Goal: Information Seeking & Learning: Learn about a topic

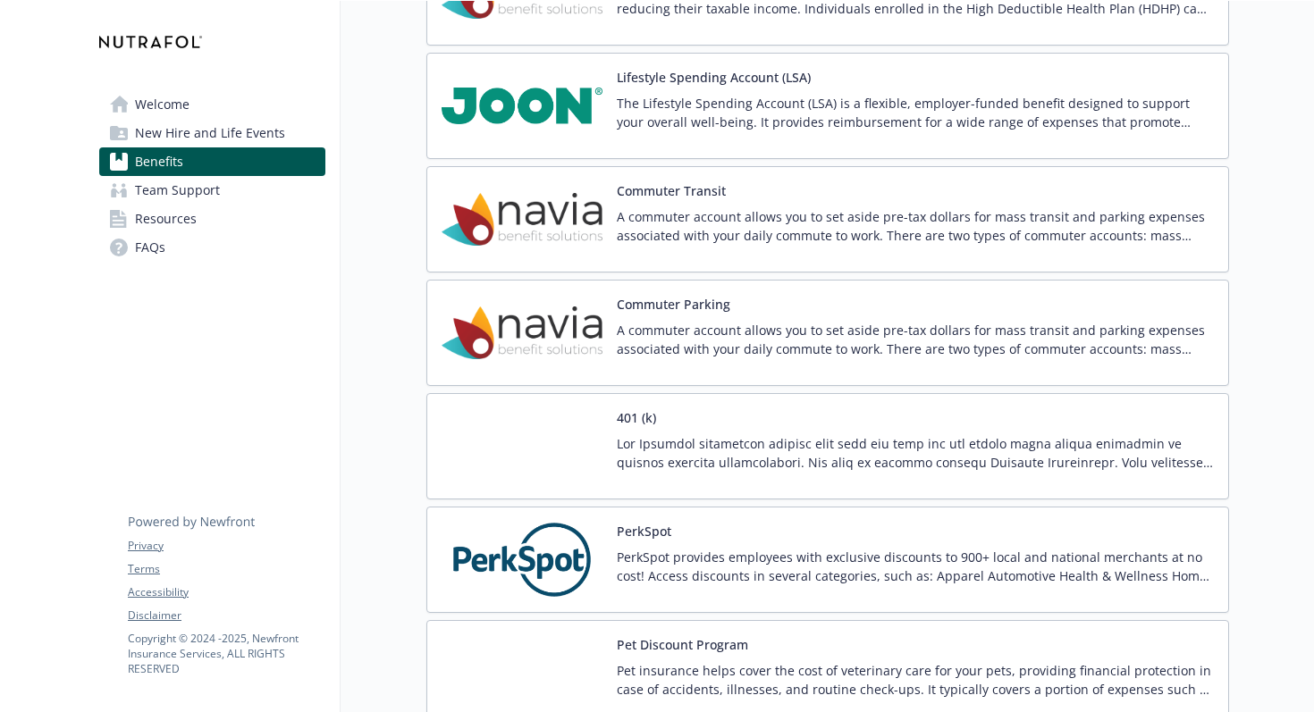
scroll to position [2860, 0]
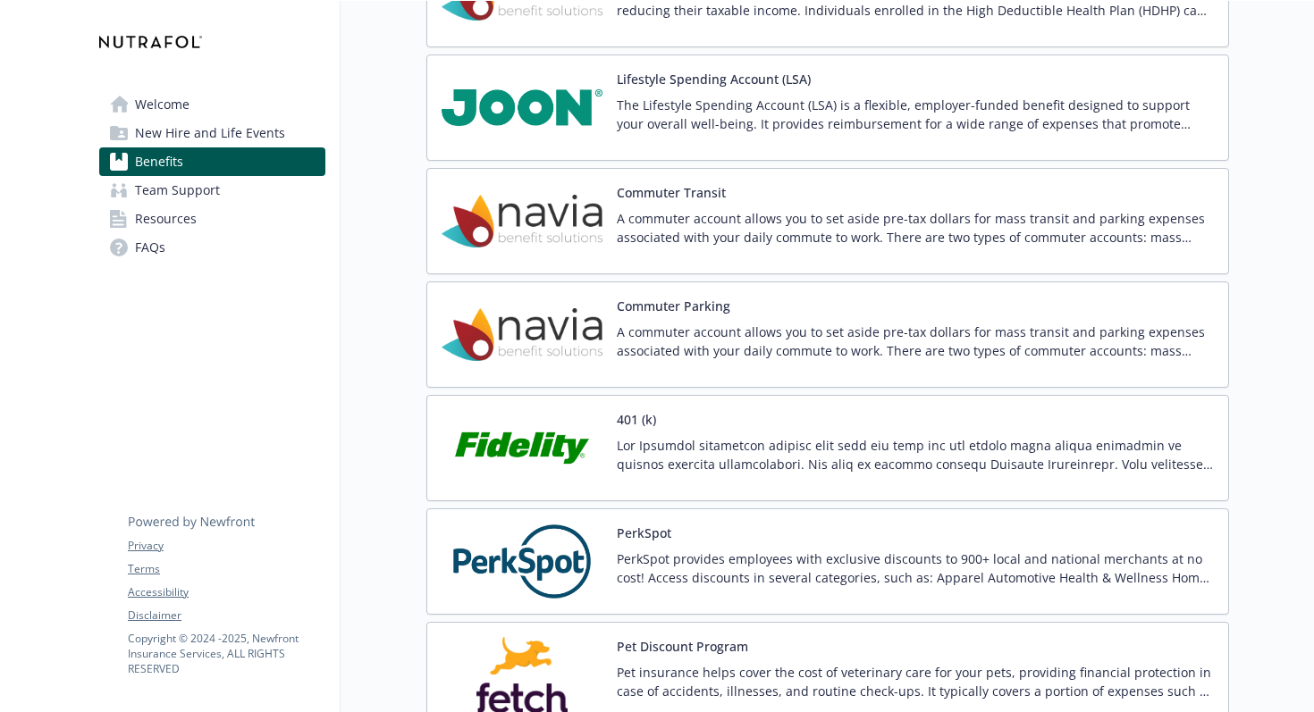
click at [643, 93] on div "Lifestyle Spending Account (LSA) The Lifestyle Spending Account (LSA) is a flex…" at bounding box center [915, 108] width 597 height 76
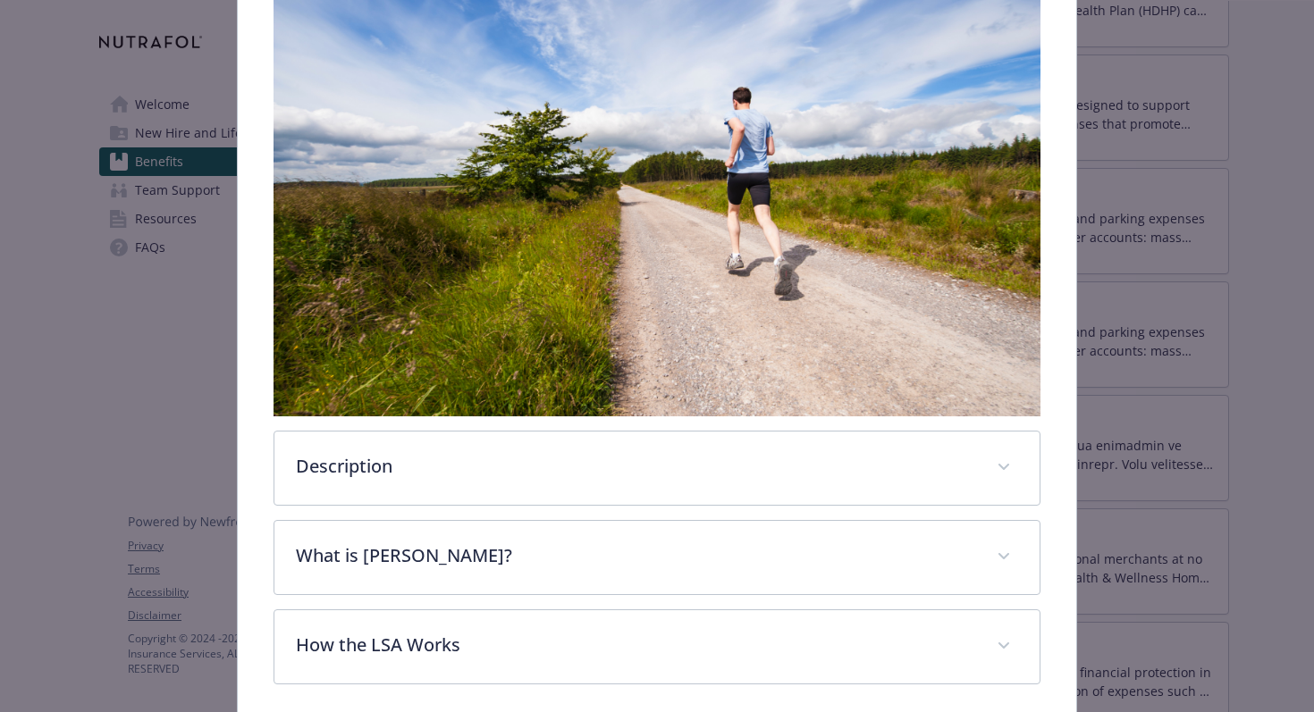
scroll to position [484, 0]
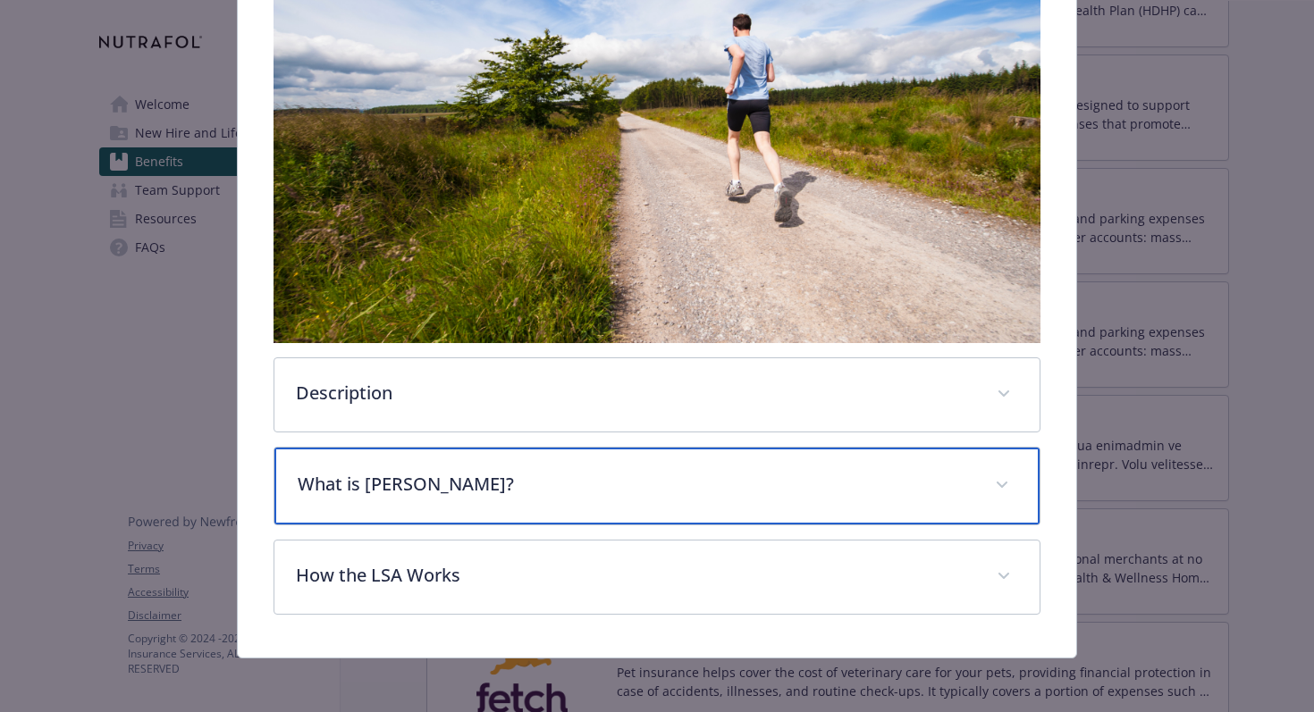
click at [542, 481] on p "What is [PERSON_NAME]?" at bounding box center [636, 484] width 677 height 27
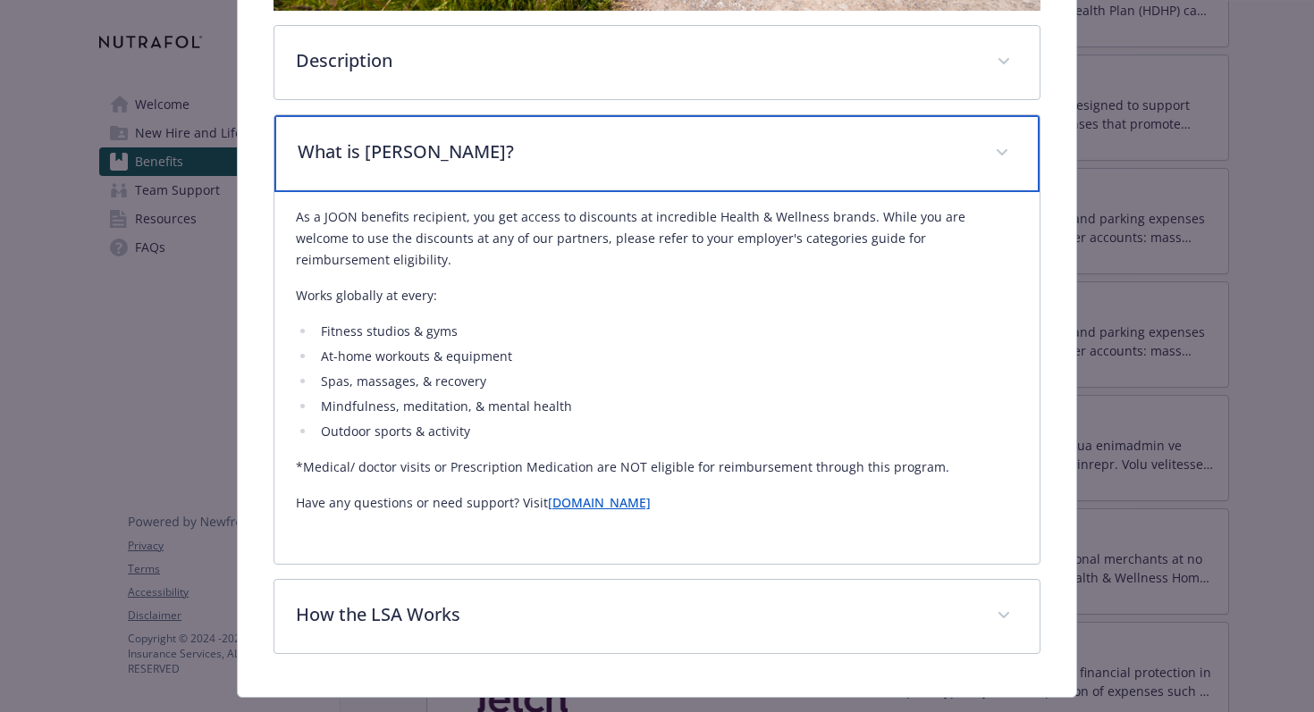
scroll to position [818, 0]
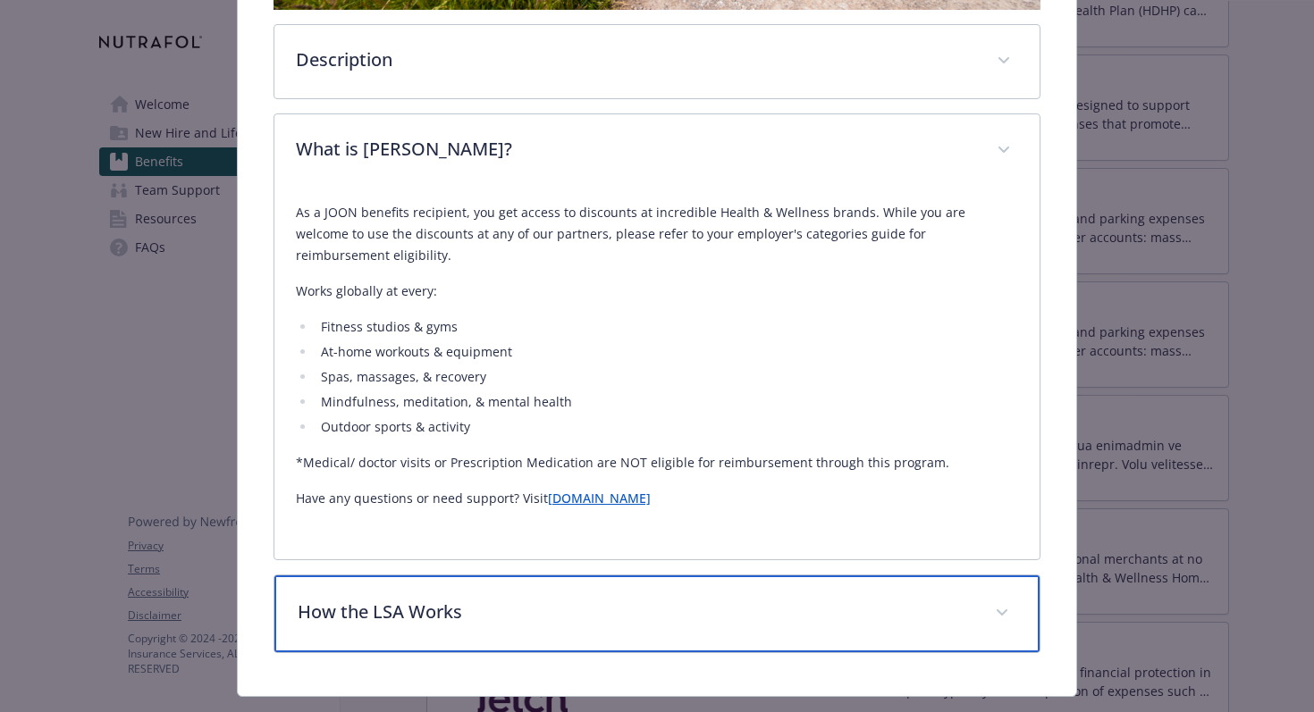
click at [517, 603] on p "How the LSA Works" at bounding box center [636, 612] width 677 height 27
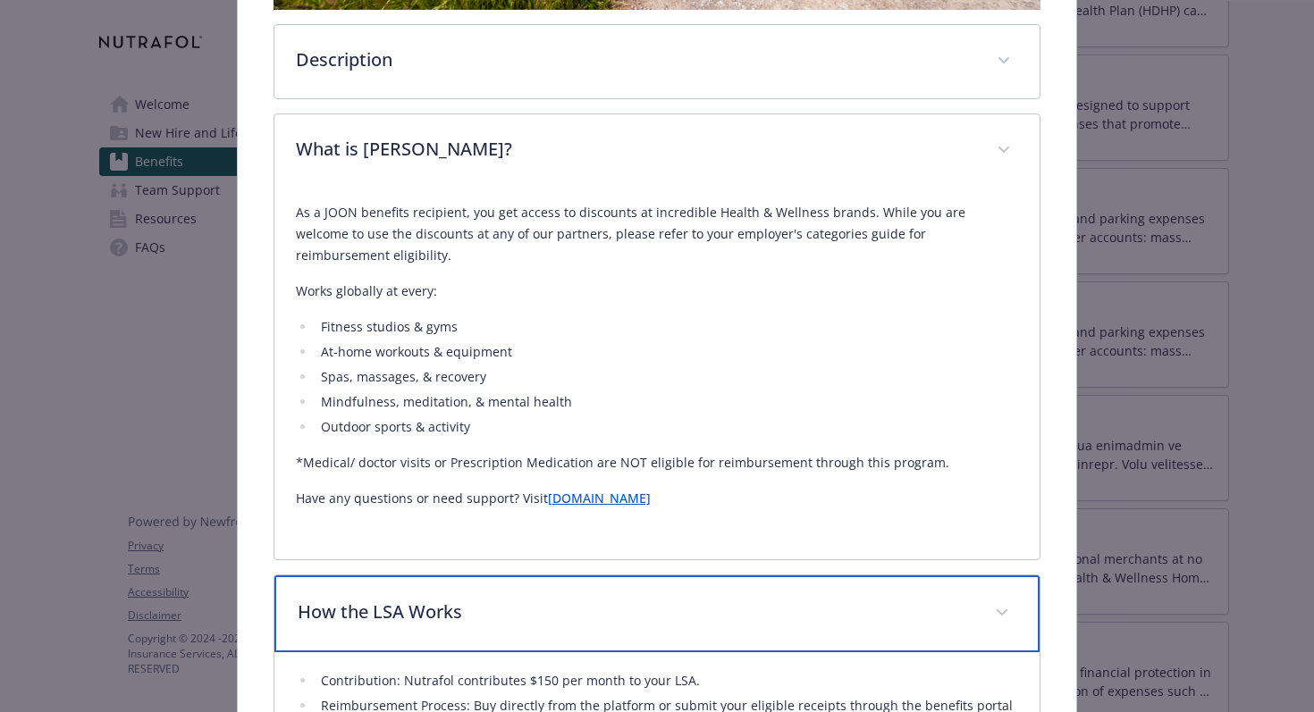
scroll to position [1024, 0]
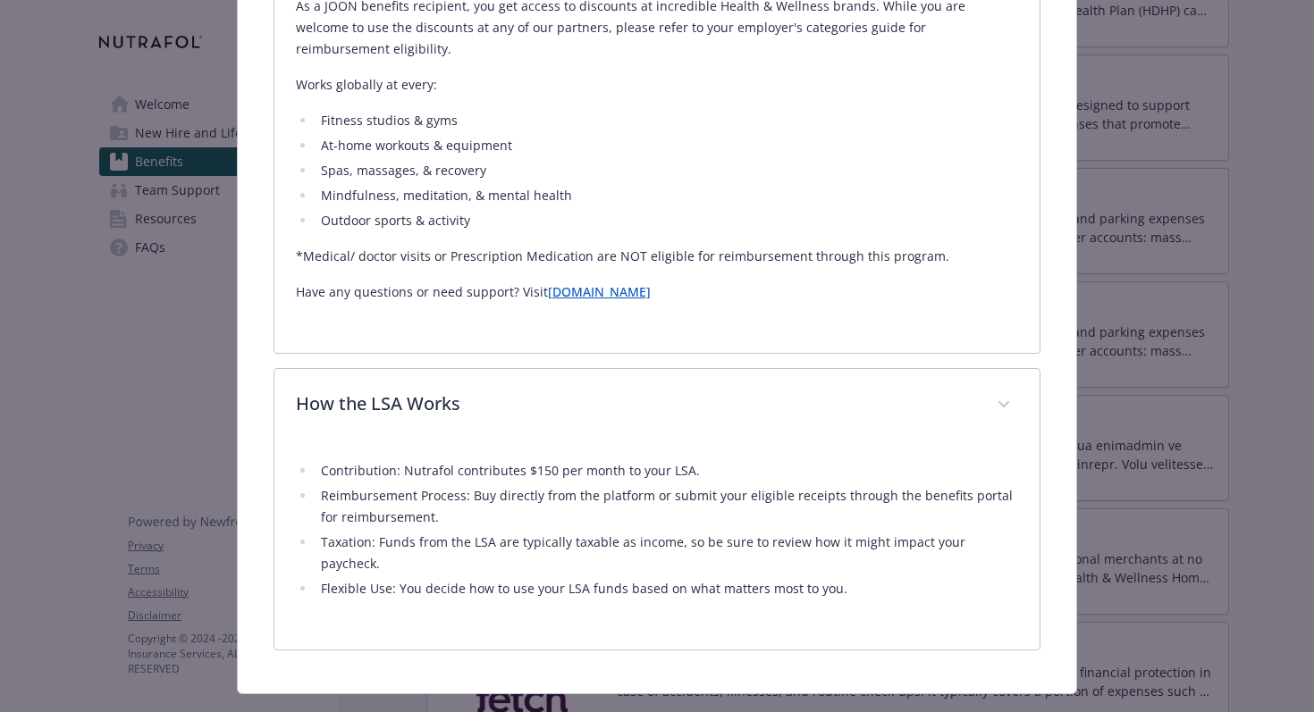
click at [580, 574] on div "Contribution: Nutrafol contributes $150 per month to your LSA. Reimbursement Pr…" at bounding box center [657, 535] width 723 height 186
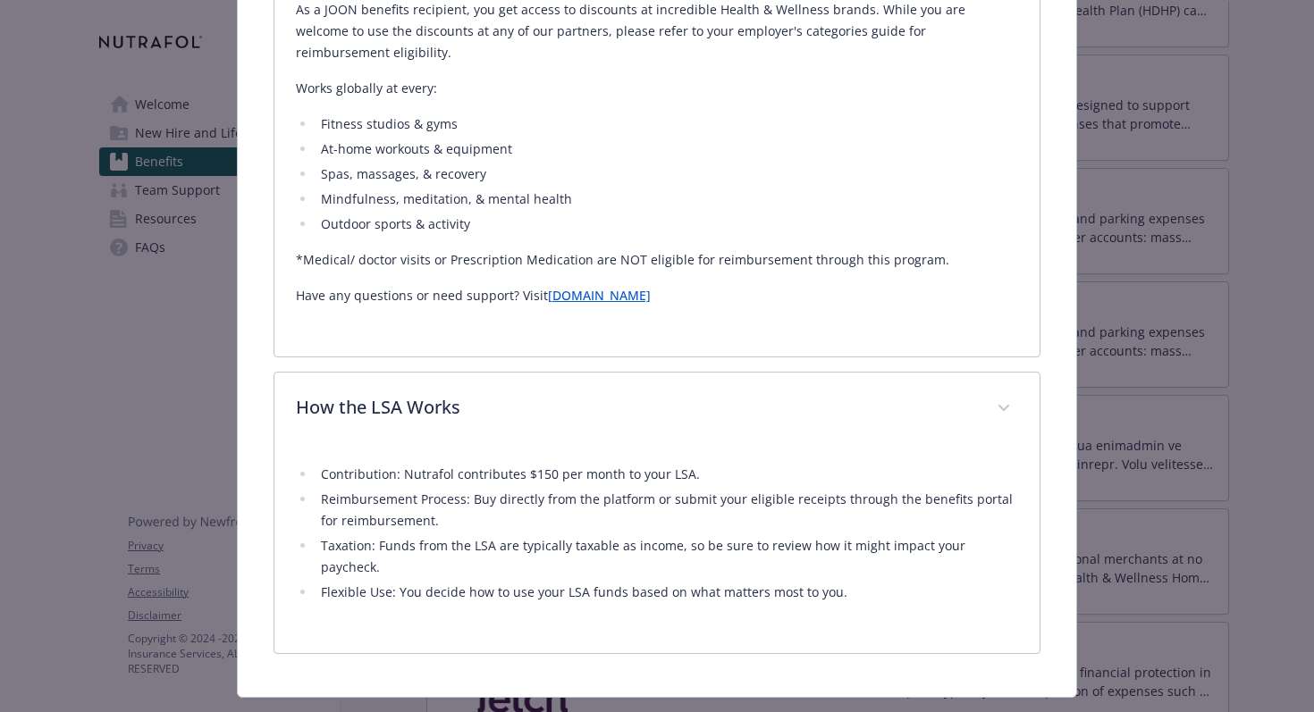
click at [595, 576] on div "Contribution: Nutrafol contributes $150 per month to your LSA. Reimbursement Pr…" at bounding box center [657, 539] width 723 height 186
click at [610, 584] on div "Contribution: Nutrafol contributes $150 per month to your LSA. Reimbursement Pr…" at bounding box center [657, 539] width 723 height 186
click at [626, 585] on div "Contribution: Nutrafol contributes $150 per month to your LSA. Reimbursement Pr…" at bounding box center [657, 539] width 723 height 186
click at [643, 584] on div "Contribution: Nutrafol contributes $150 per month to your LSA. Reimbursement Pr…" at bounding box center [657, 539] width 723 height 186
click at [659, 591] on div "Contribution: Nutrafol contributes $150 per month to your LSA. Reimbursement Pr…" at bounding box center [657, 549] width 766 height 207
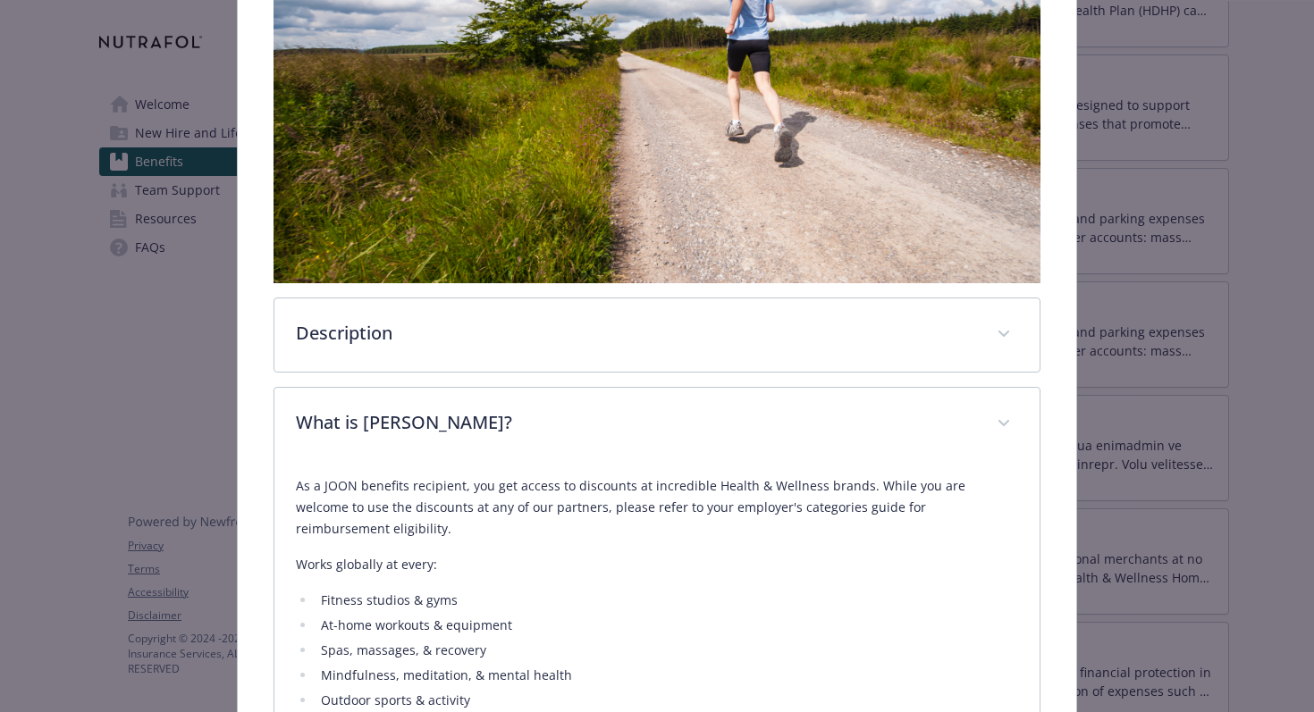
scroll to position [541, 0]
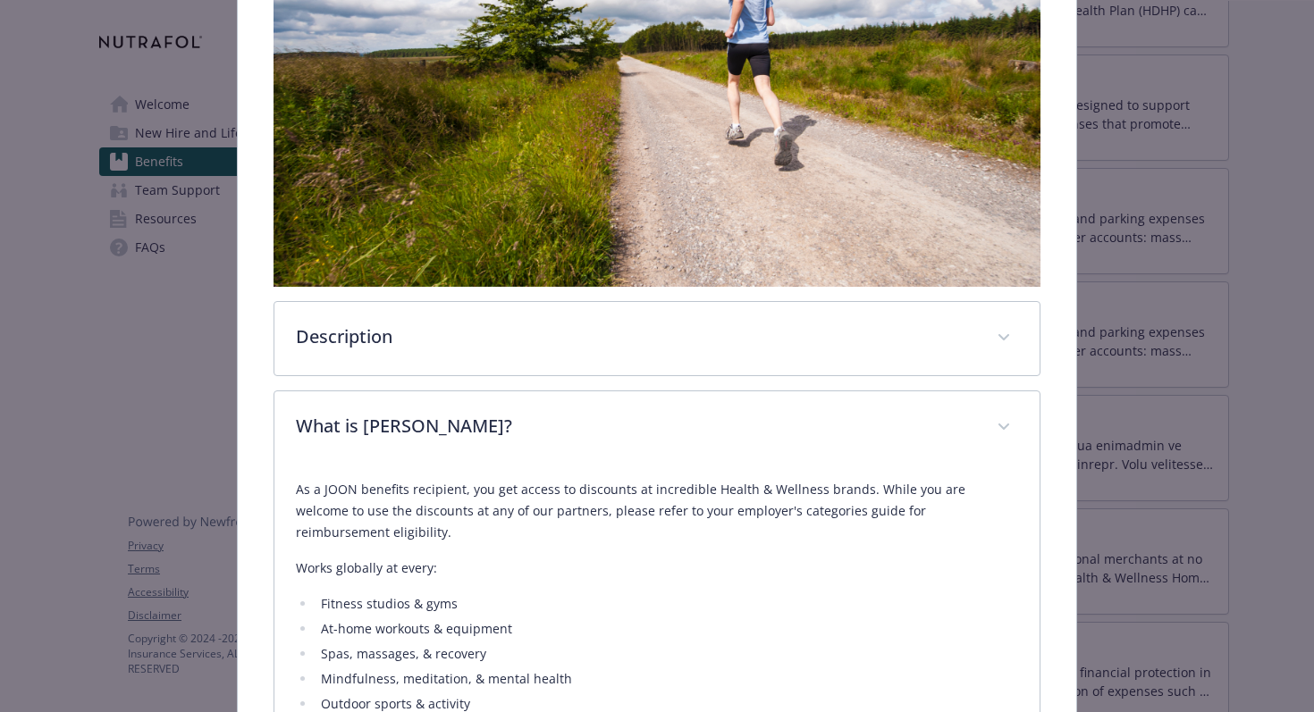
click at [615, 377] on div "Description The Lifestyle Spending Account (LSA) is a flexible, employer-funded…" at bounding box center [657, 456] width 768 height 1358
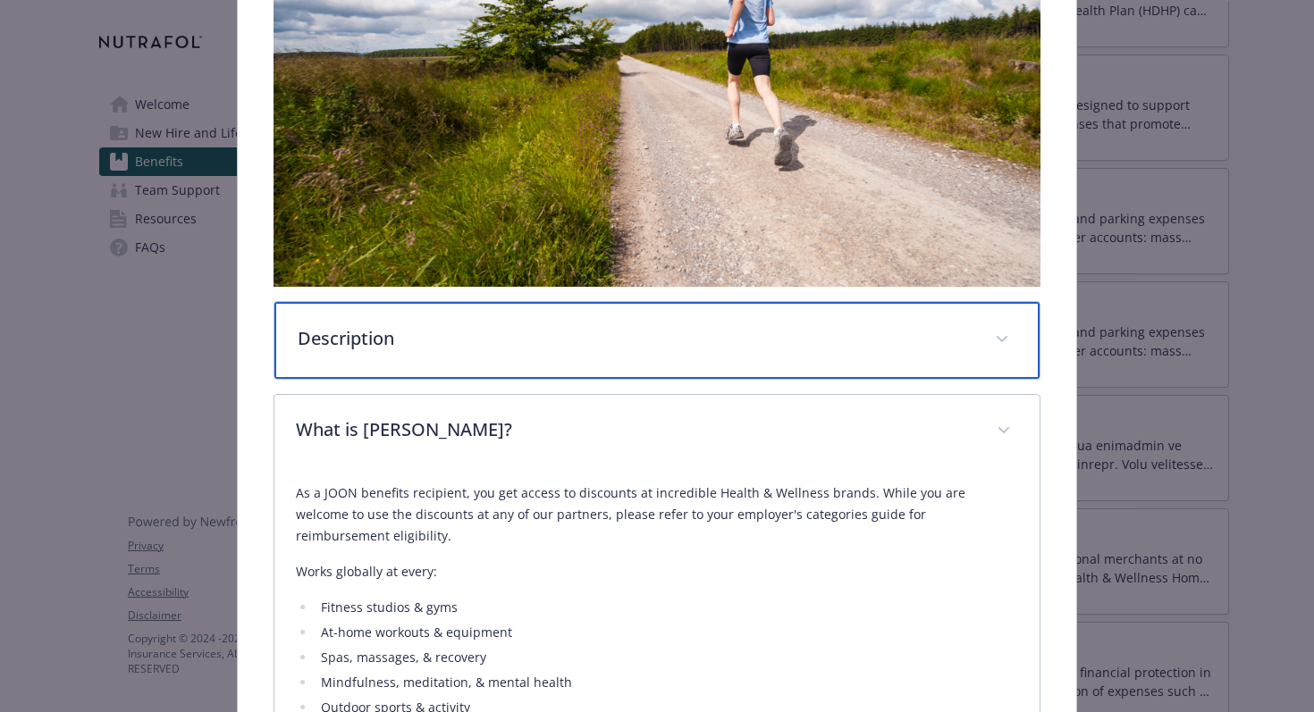
click at [615, 360] on div "Description" at bounding box center [657, 340] width 766 height 77
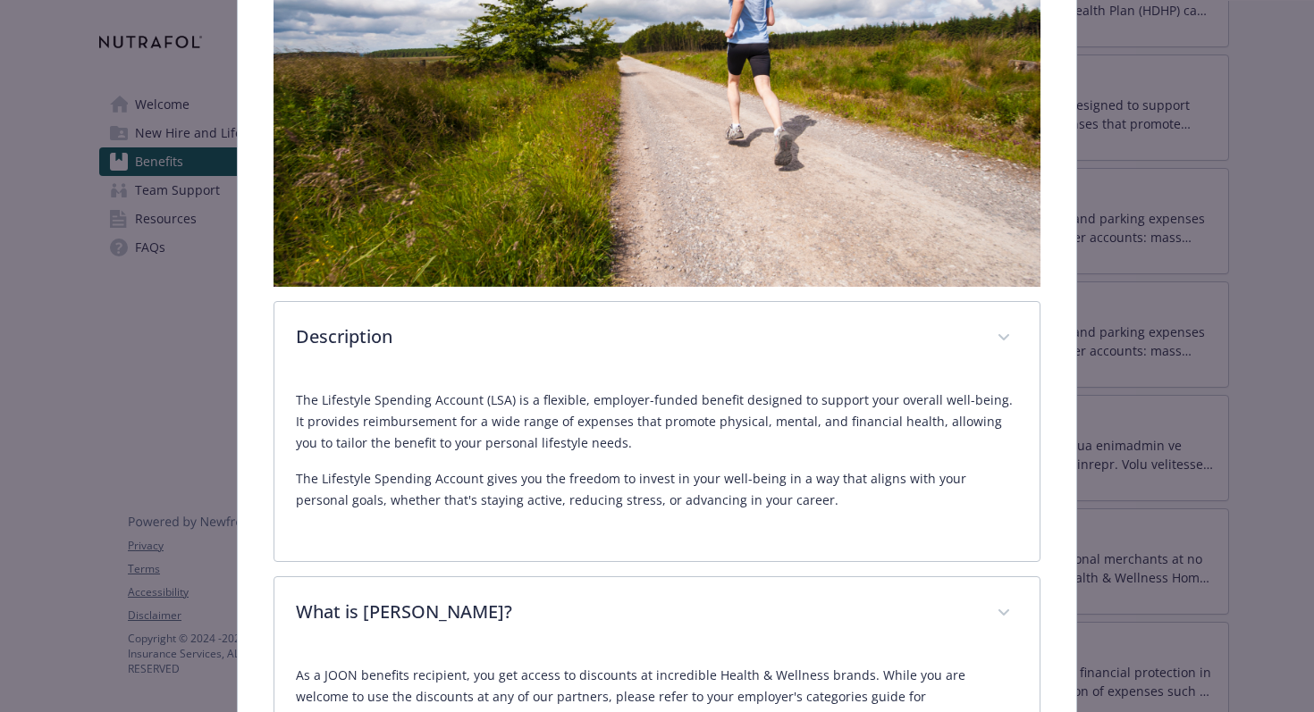
click at [604, 450] on p "The Lifestyle Spending Account (LSA) is a flexible, employer-funded benefit des…" at bounding box center [657, 422] width 723 height 64
click at [615, 459] on div "The Lifestyle Spending Account (LSA) is a flexible, employer-funded benefit des…" at bounding box center [657, 451] width 723 height 122
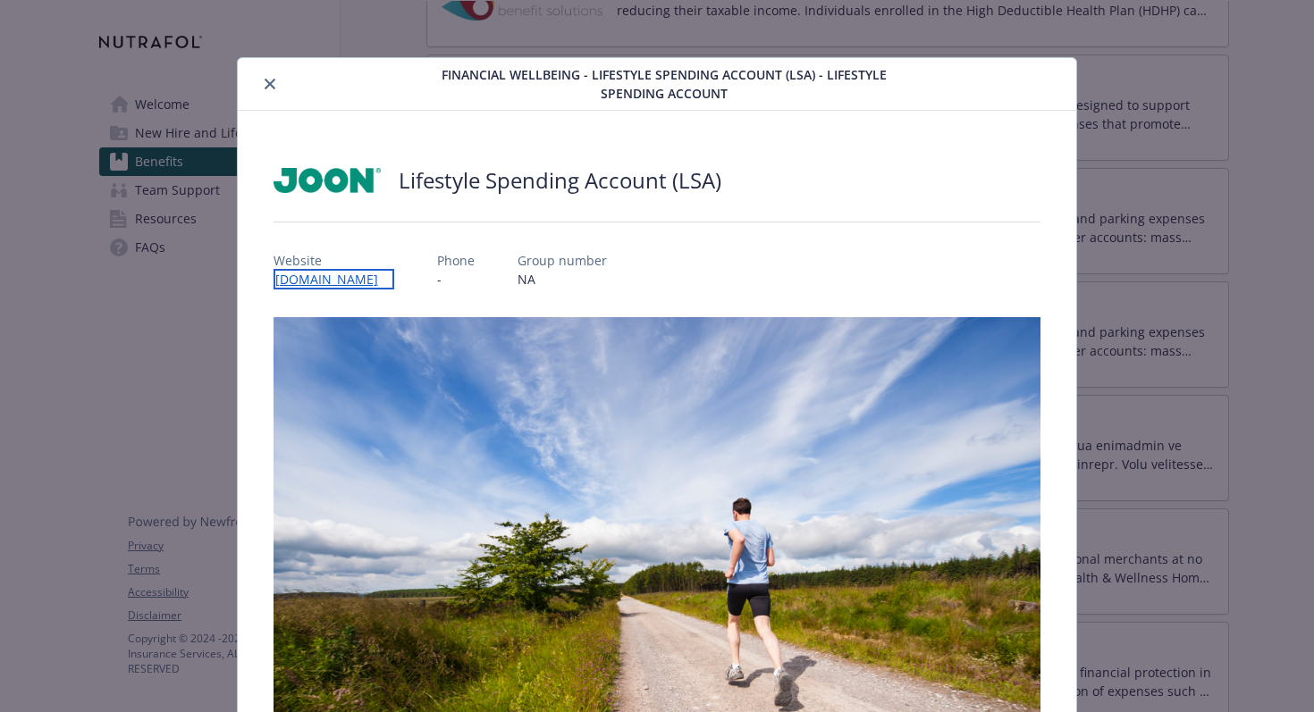
click at [325, 283] on link "[DOMAIN_NAME]" at bounding box center [333, 279] width 121 height 21
click at [267, 90] on button "close" at bounding box center [269, 83] width 21 height 21
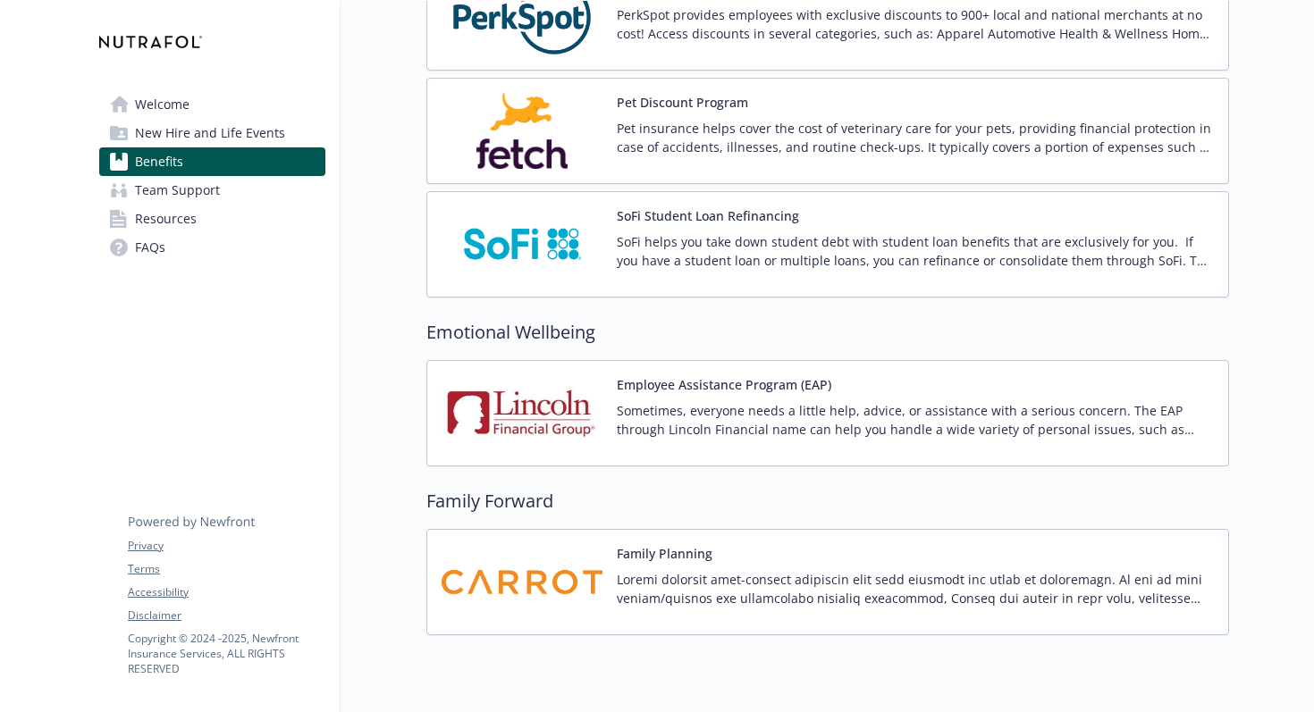
scroll to position [3401, 0]
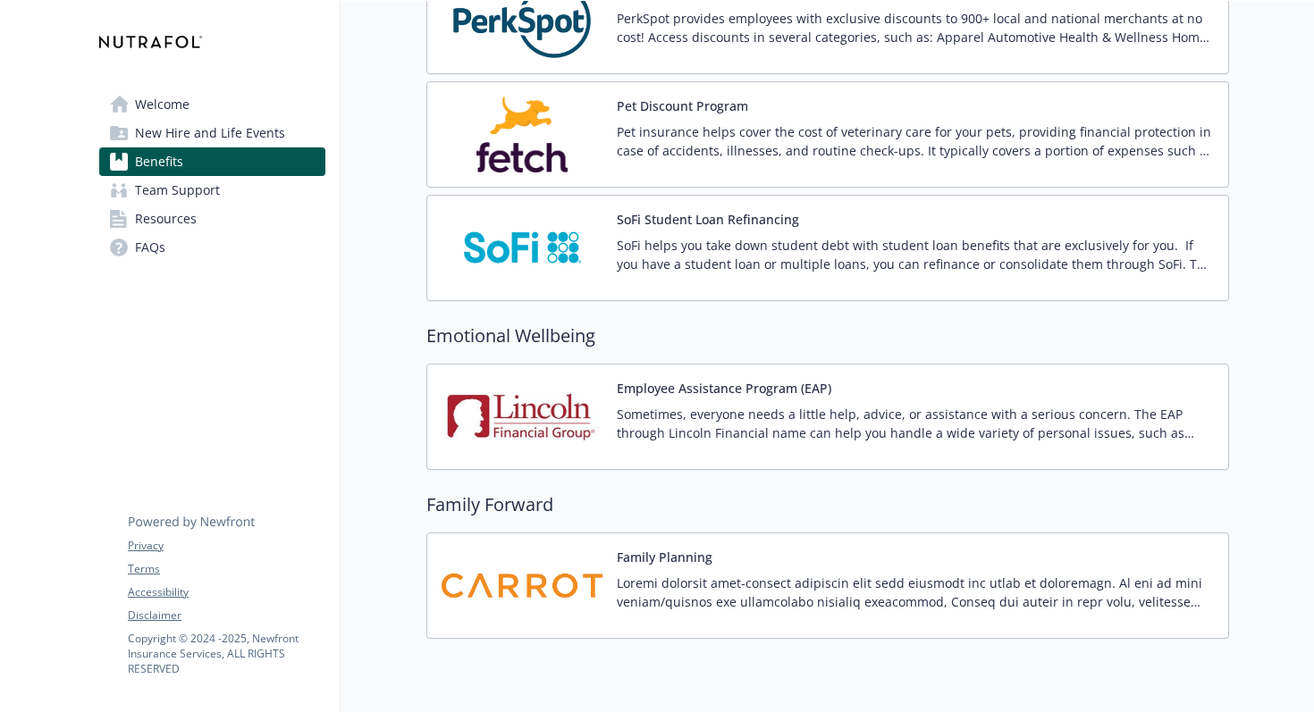
click at [755, 31] on p "PerkSpot provides employees with exclusive discounts to 900+ local and national…" at bounding box center [915, 28] width 597 height 38
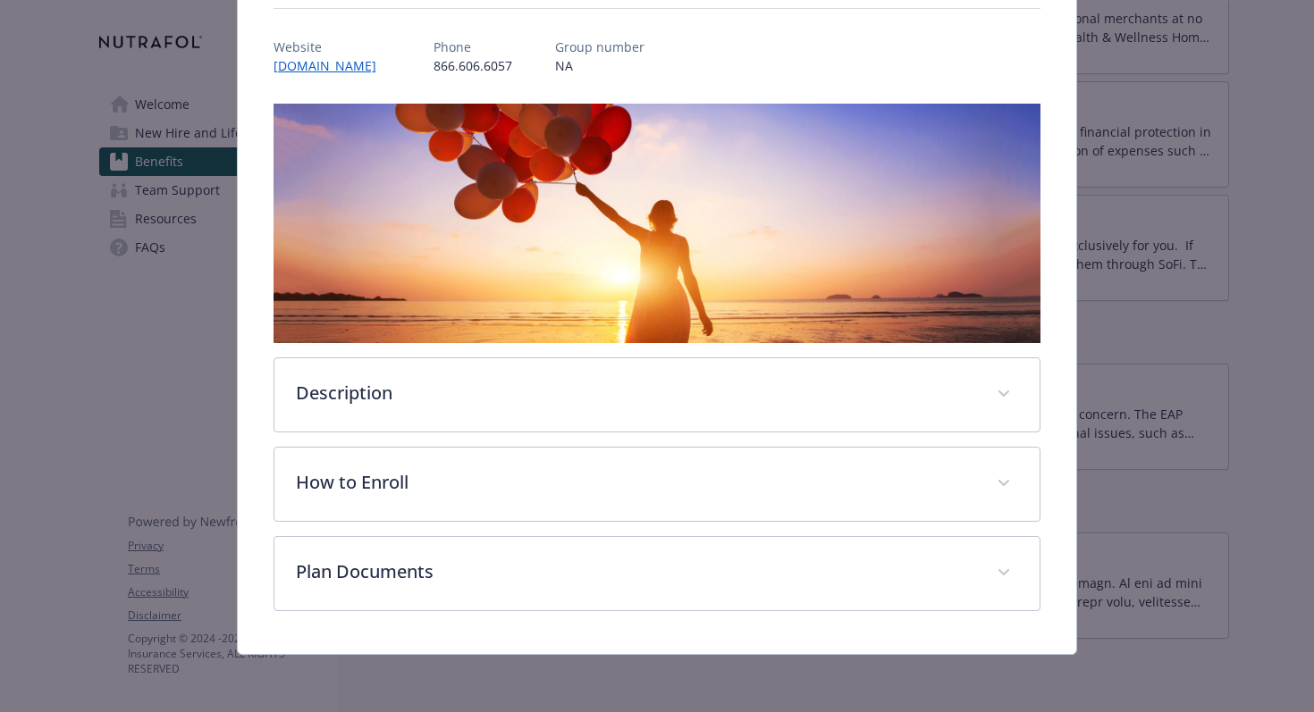
scroll to position [197, 0]
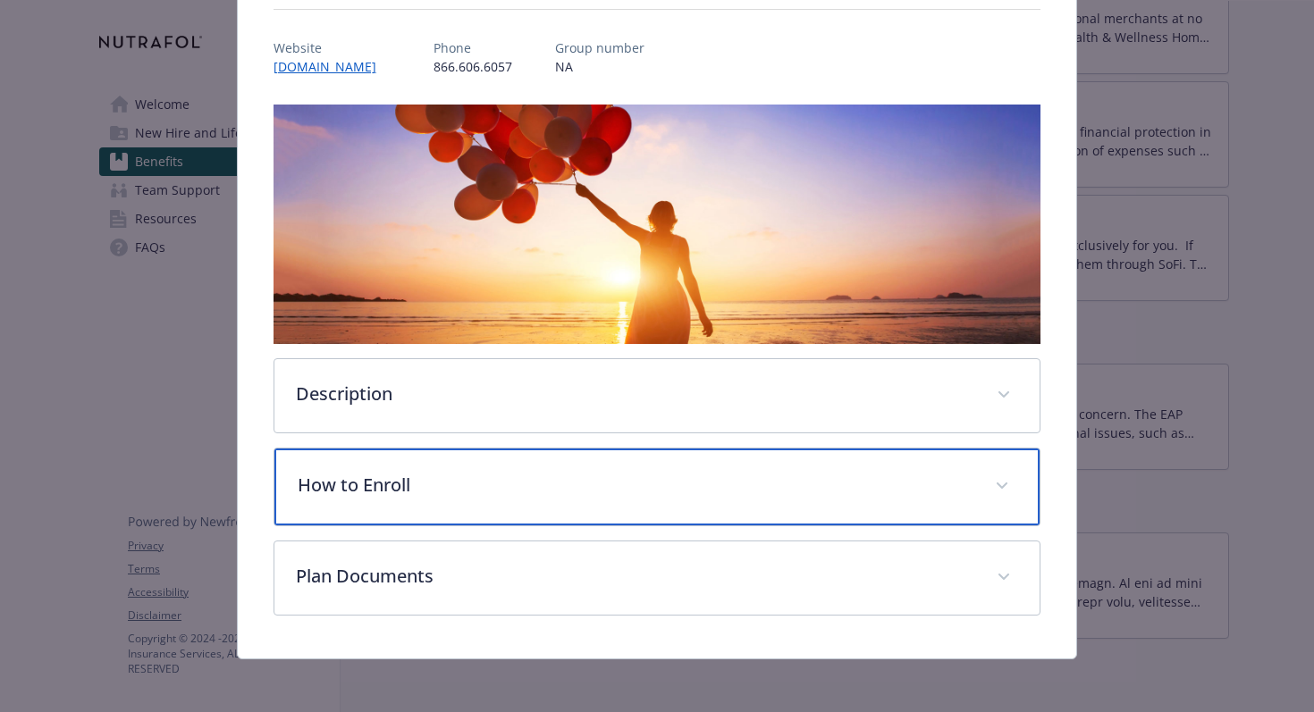
click at [473, 477] on p "How to Enroll" at bounding box center [636, 485] width 677 height 27
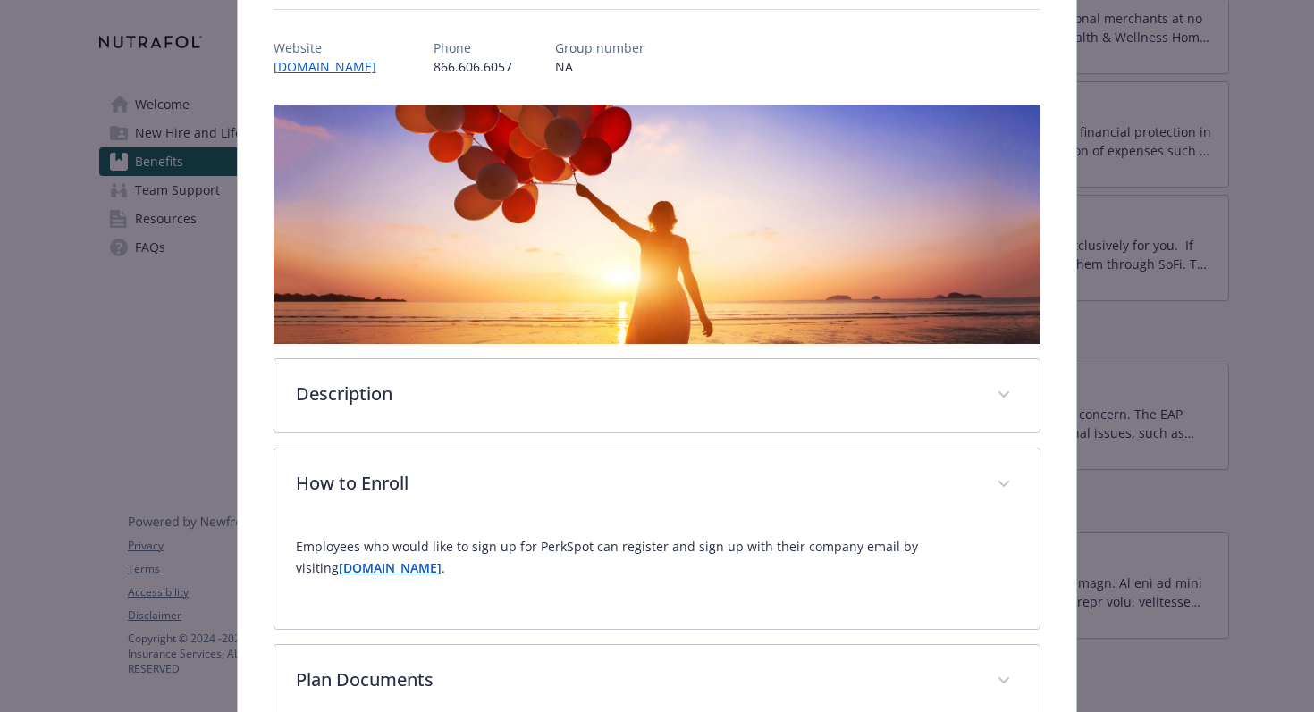
click at [441, 576] on strong "[DOMAIN_NAME]" at bounding box center [390, 567] width 103 height 17
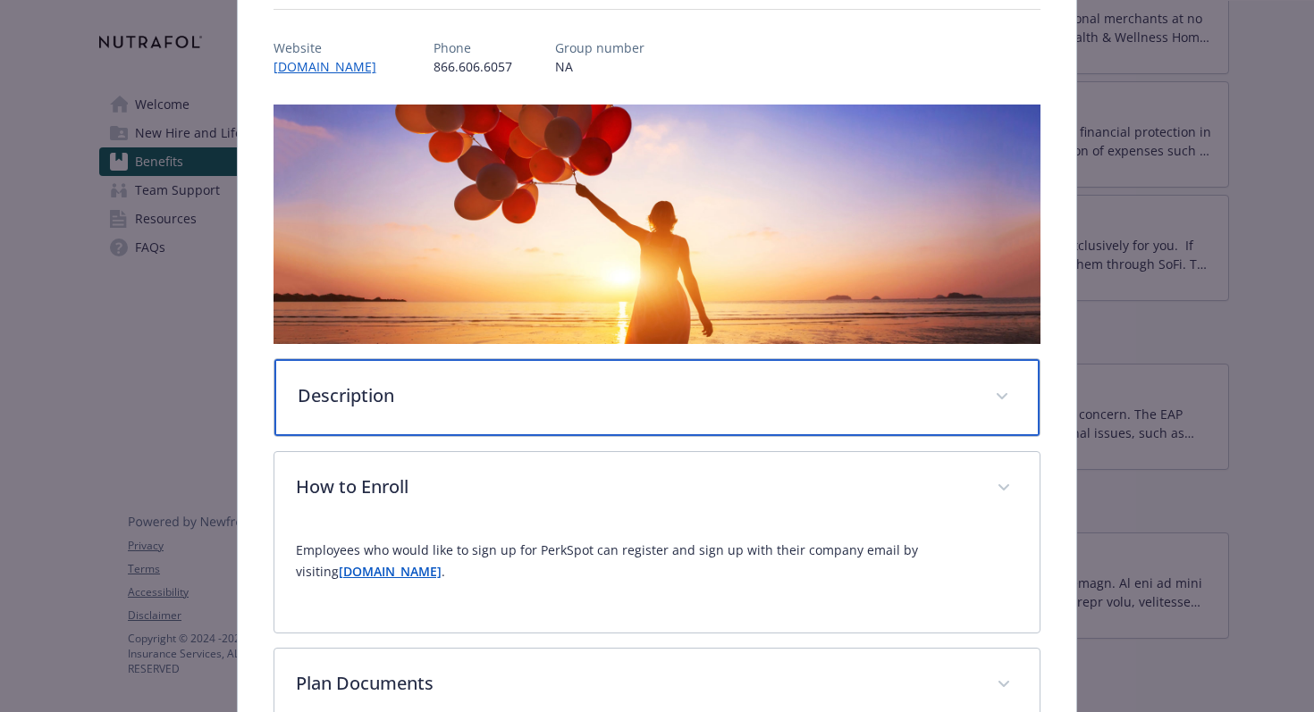
click at [601, 407] on div "Description" at bounding box center [657, 397] width 766 height 77
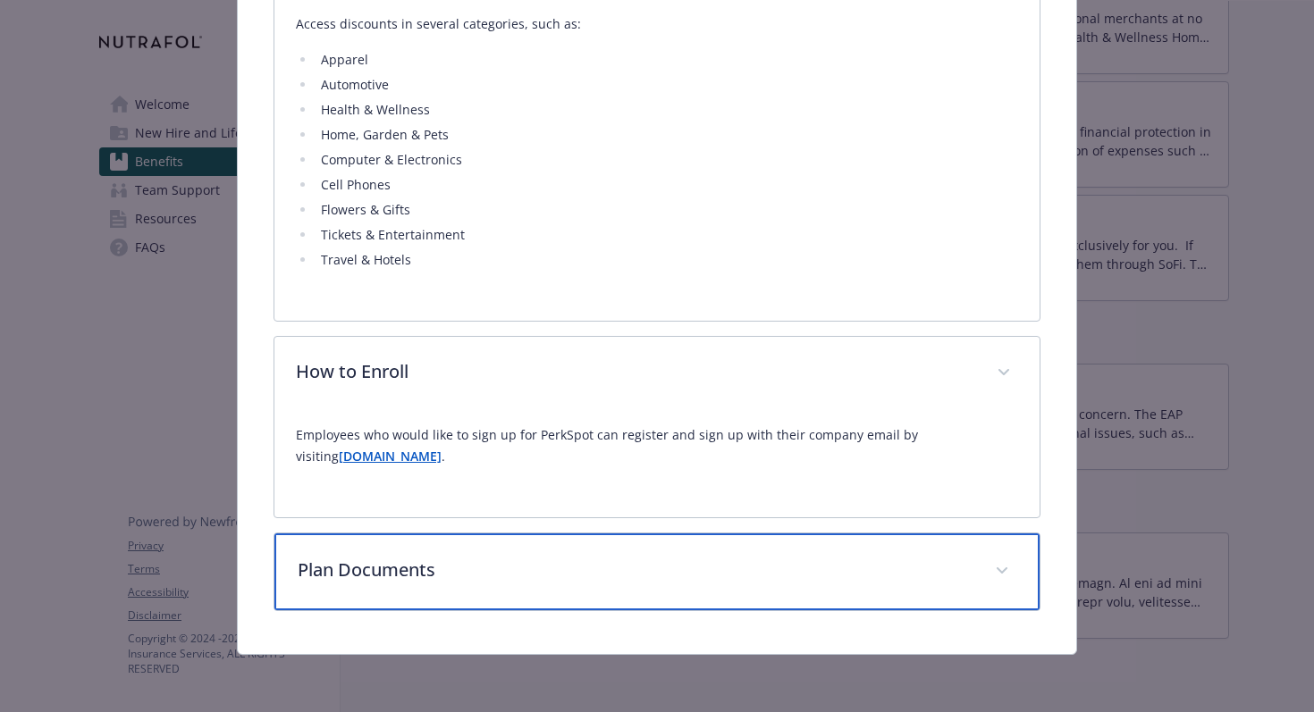
click at [576, 555] on div "Plan Documents" at bounding box center [657, 572] width 766 height 77
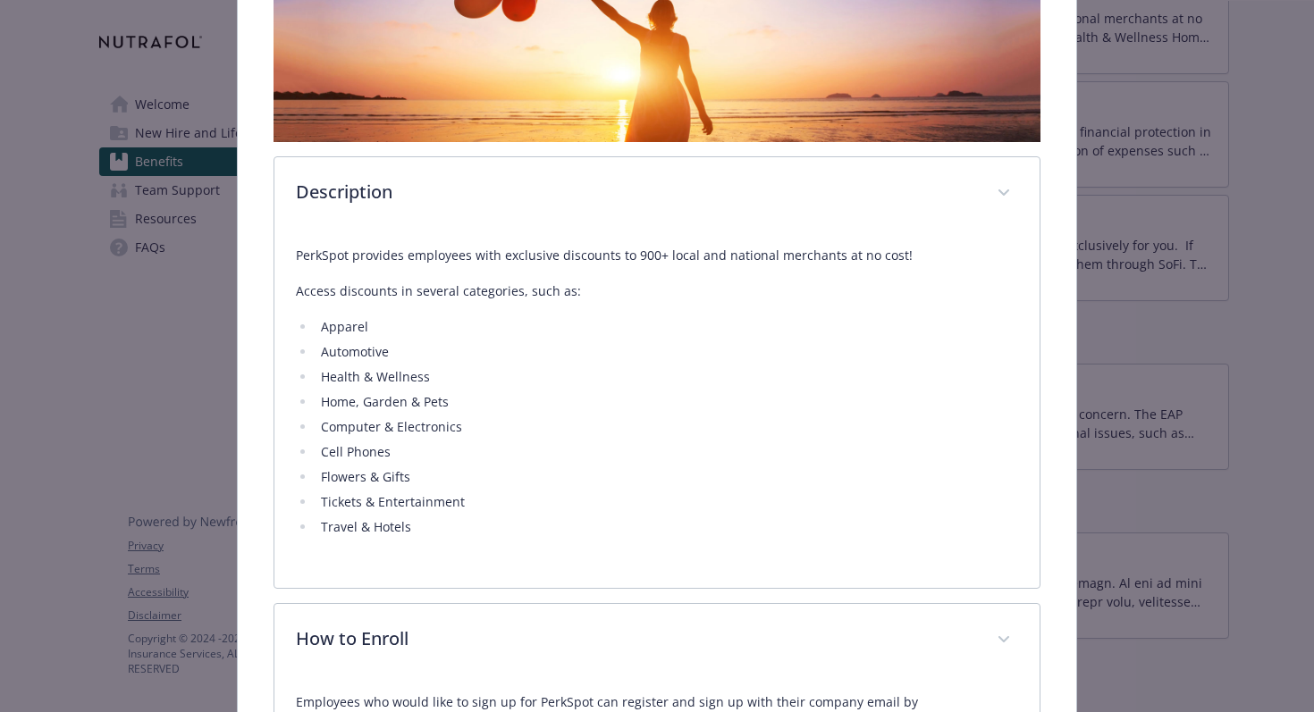
scroll to position [0, 0]
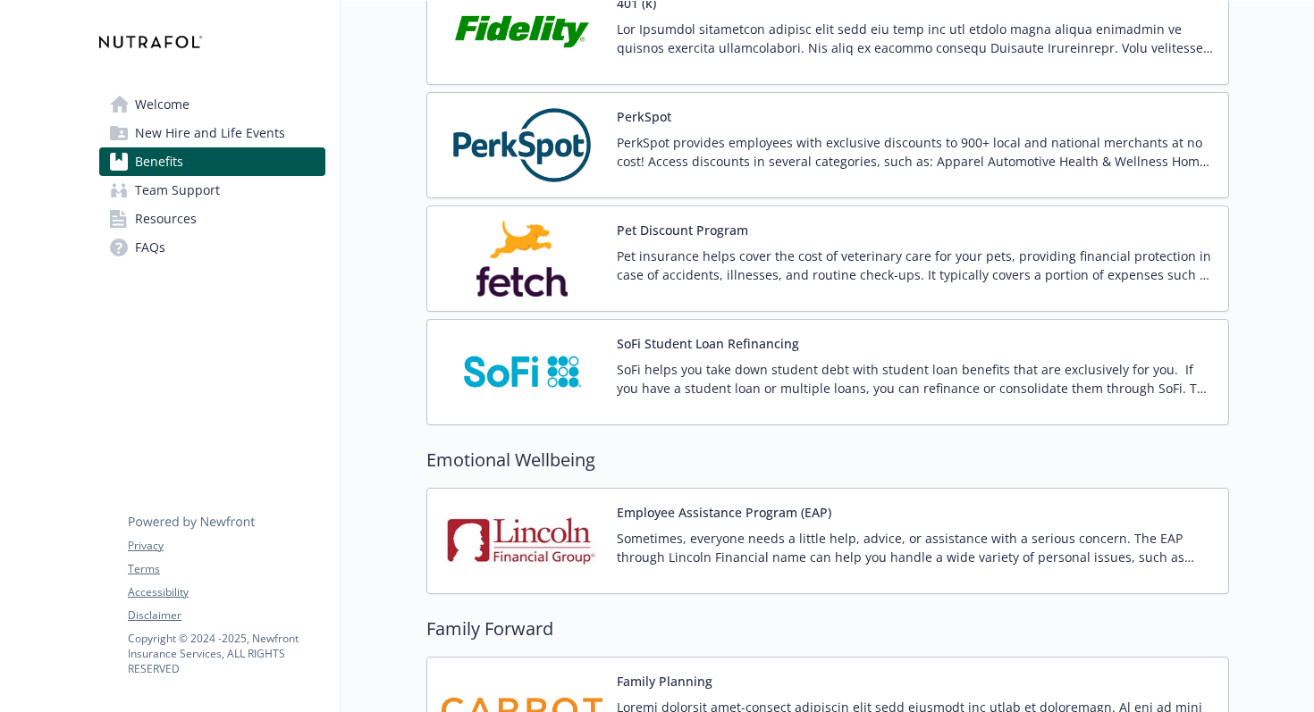
scroll to position [3277, 0]
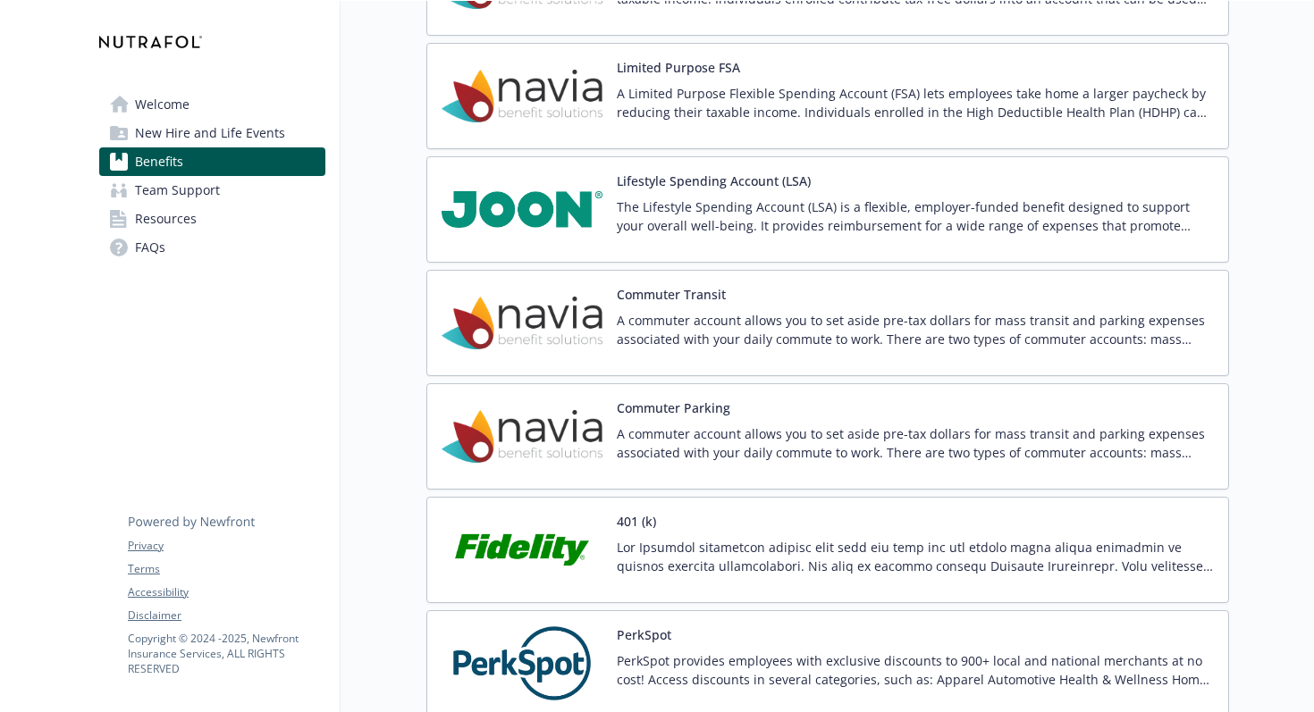
scroll to position [2694, 0]
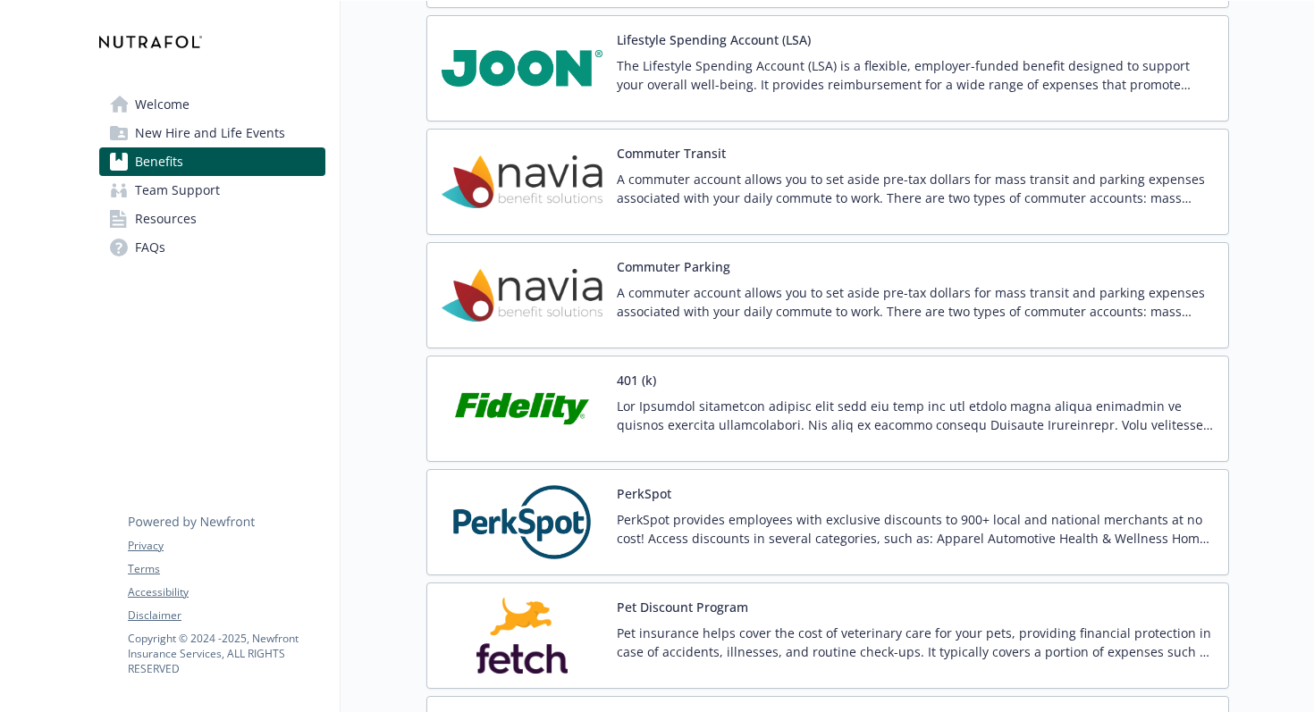
scroll to position [2931, 0]
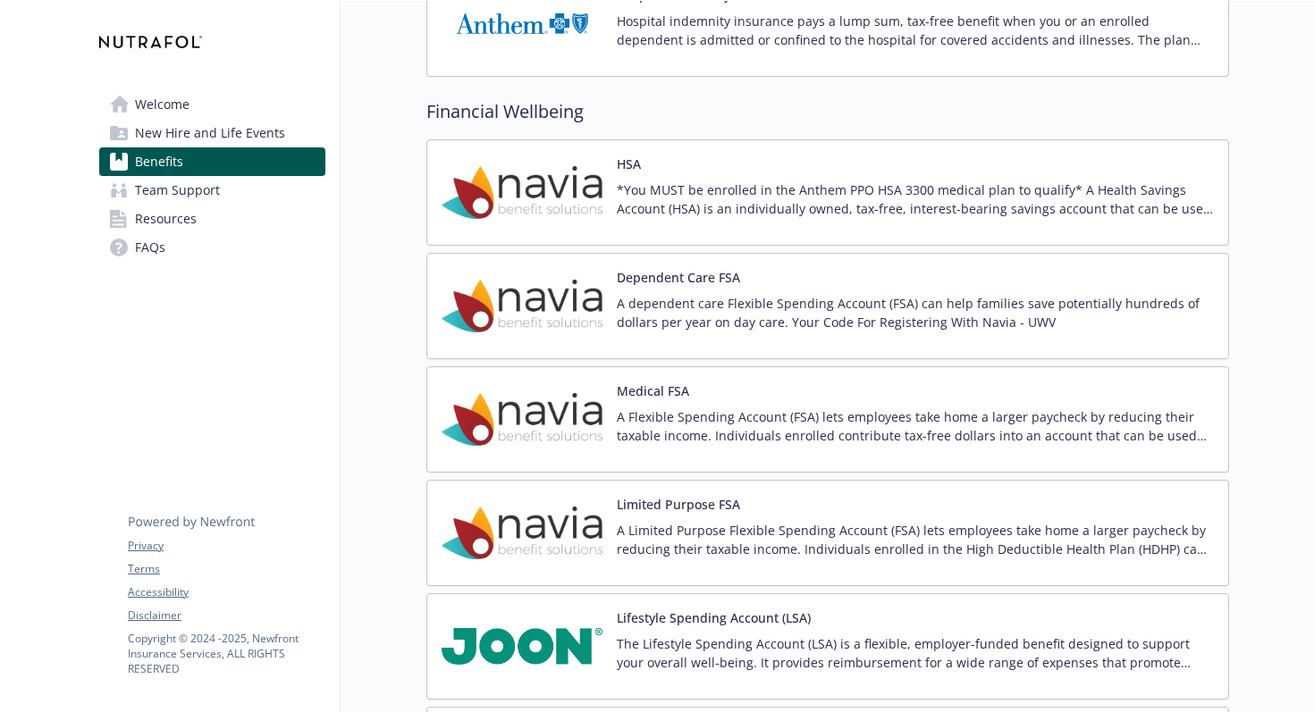
scroll to position [2771, 0]
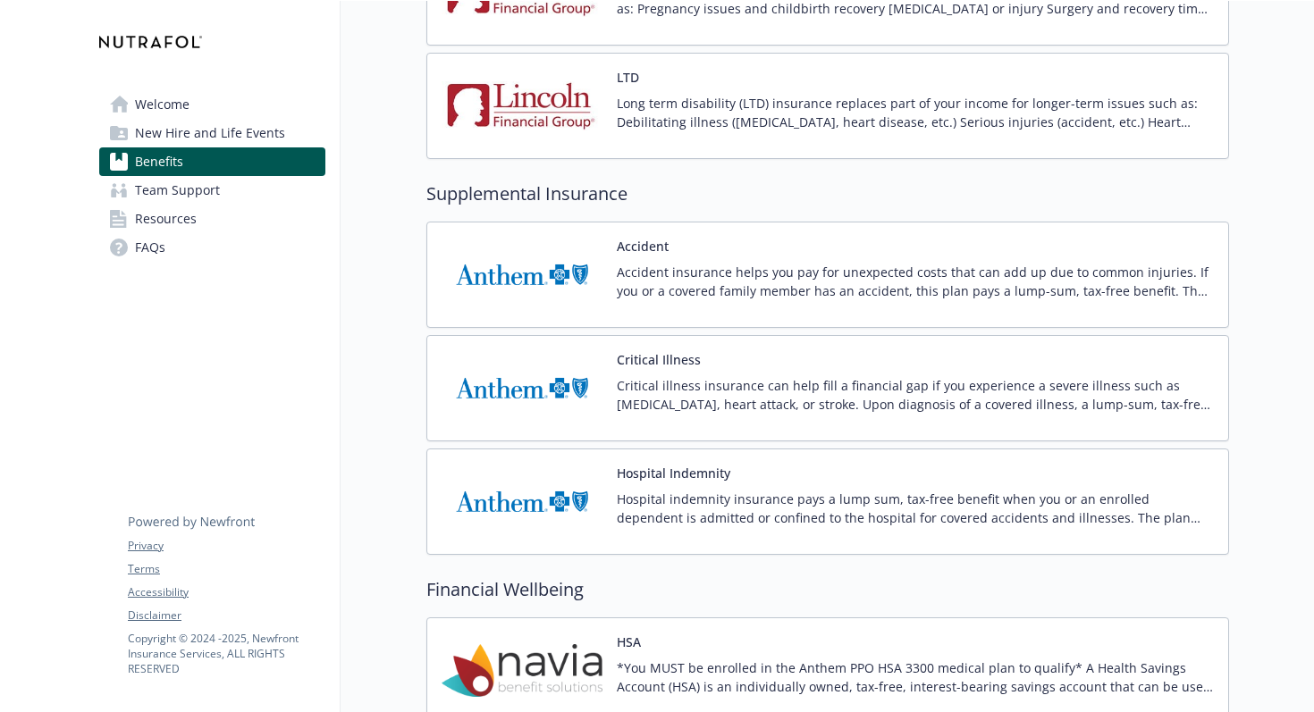
click at [408, 432] on div "Benefits Select coverage type Current year Upcoming year Medical PPO 1000 Annua…" at bounding box center [785, 188] width 888 height 4060
click at [408, 458] on div "Benefits Select coverage type Current year Upcoming year Medical PPO 1000 Annua…" at bounding box center [785, 188] width 888 height 4060
